Goal: Task Accomplishment & Management: Manage account settings

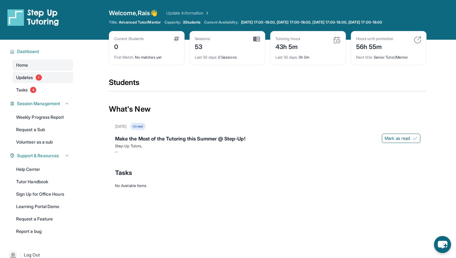
click at [40, 77] on span "1" at bounding box center [39, 78] width 6 height 6
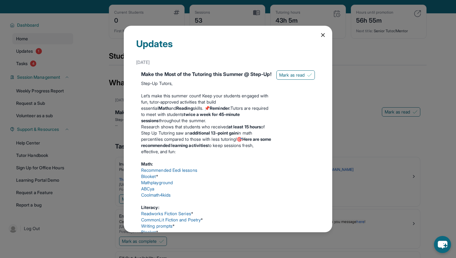
scroll to position [27, 0]
click at [325, 35] on icon at bounding box center [323, 35] width 6 height 6
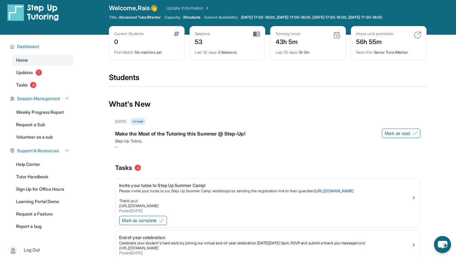
scroll to position [0, 0]
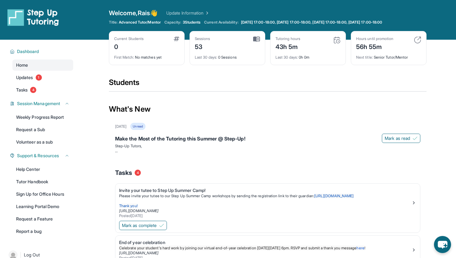
click at [221, 57] on div "Last 30 days : 0 Sessions" at bounding box center [227, 55] width 65 height 9
click at [374, 48] on div "56h 55m" at bounding box center [375, 46] width 37 height 10
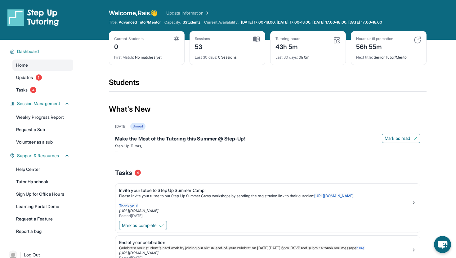
click at [287, 84] on div "Students" at bounding box center [268, 85] width 318 height 14
click at [157, 21] on span "Advanced Tutor/Mentor" at bounding box center [140, 22] width 42 height 5
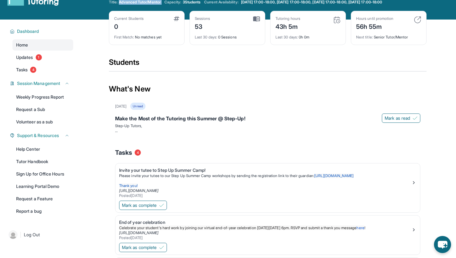
scroll to position [18, 0]
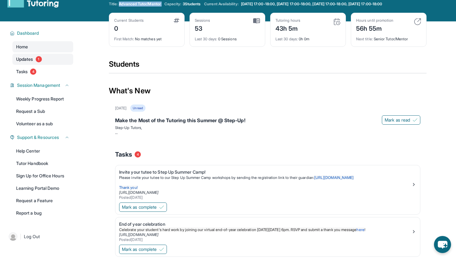
click at [40, 64] on link "Updates 1" at bounding box center [42, 59] width 61 height 11
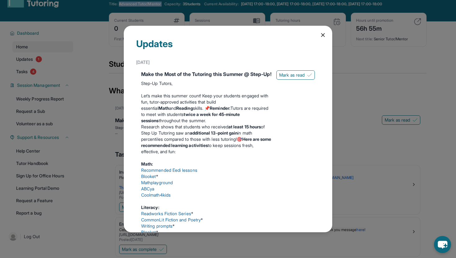
click at [325, 32] on icon at bounding box center [323, 35] width 6 height 6
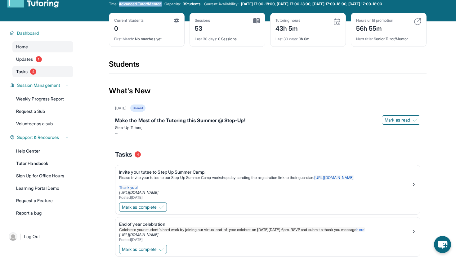
click at [37, 73] on link "Tasks 4" at bounding box center [42, 71] width 61 height 11
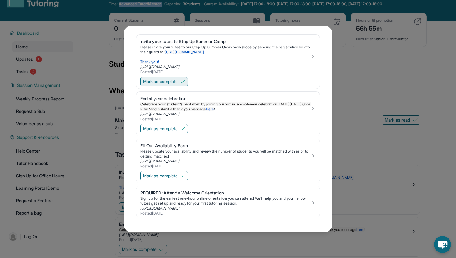
click at [178, 83] on span "Mark as complete" at bounding box center [160, 82] width 35 height 6
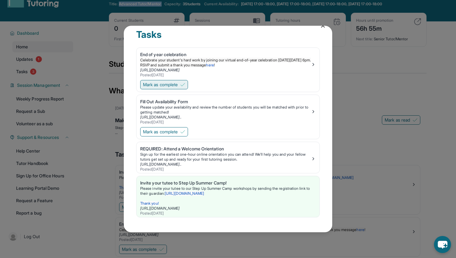
click at [182, 80] on button "Mark as complete" at bounding box center [164, 84] width 48 height 9
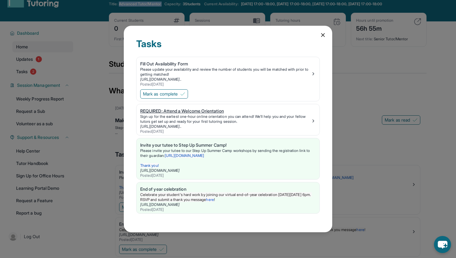
click at [311, 120] on img at bounding box center [313, 121] width 5 height 5
click at [179, 62] on div "Fill Out Availability Form" at bounding box center [225, 64] width 171 height 6
click at [327, 32] on div "Tasks Fill Out Availability Form Please update your availability and review the…" at bounding box center [228, 129] width 209 height 207
click at [322, 34] on icon at bounding box center [323, 35] width 3 height 3
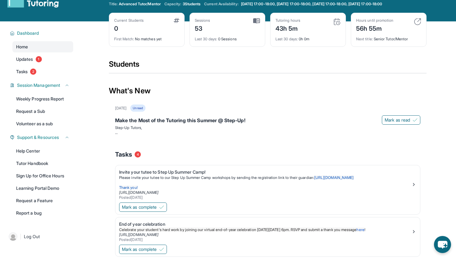
click at [179, 19] on img at bounding box center [177, 20] width 6 height 5
click at [140, 20] on div "Current Students" at bounding box center [129, 20] width 30 height 5
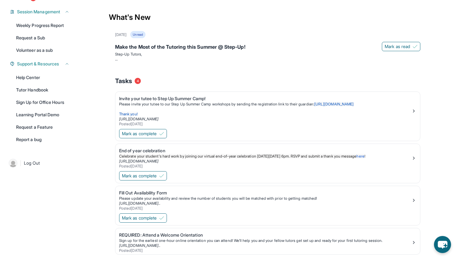
scroll to position [100, 0]
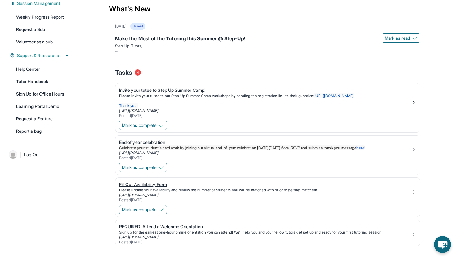
click at [140, 188] on div "Please update your availability and review the number of students you will be m…" at bounding box center [265, 190] width 293 height 5
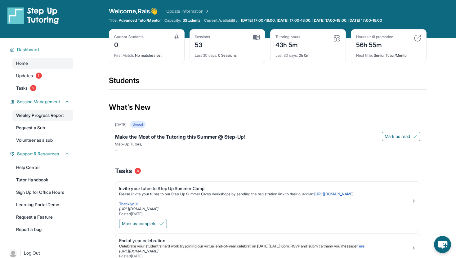
scroll to position [0, 0]
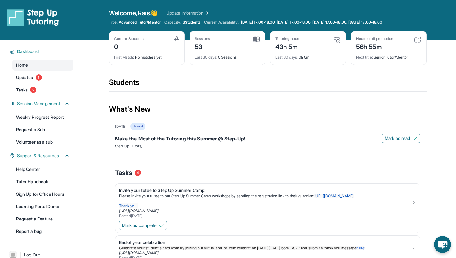
click at [202, 13] on link "Update Information" at bounding box center [187, 13] width 43 height 6
